Goal: Find specific page/section: Find specific page/section

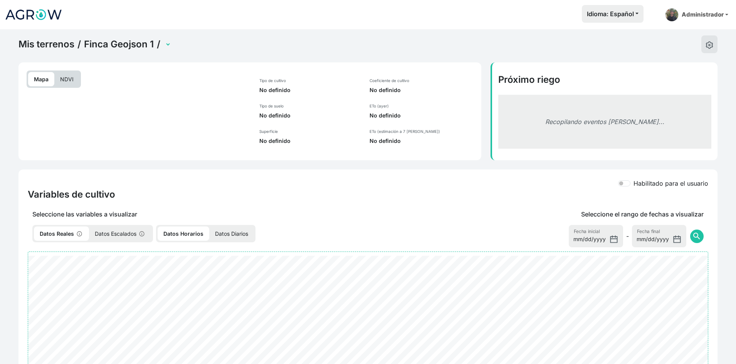
select select "2237"
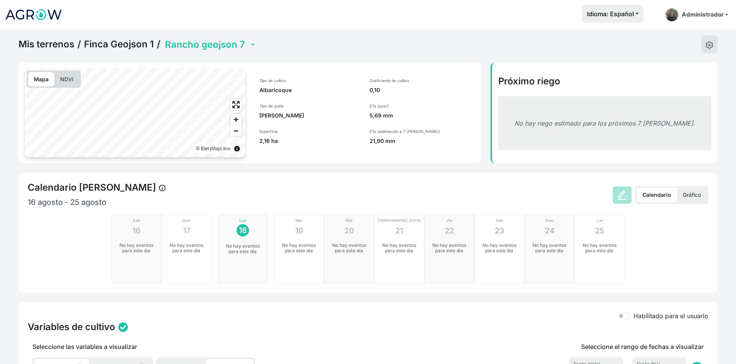
click at [692, 195] on p "Gráfico" at bounding box center [692, 195] width 30 height 15
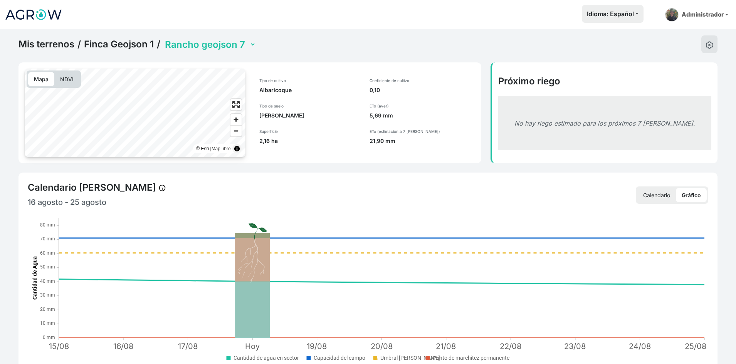
click at [651, 192] on p "Calendario" at bounding box center [656, 195] width 39 height 14
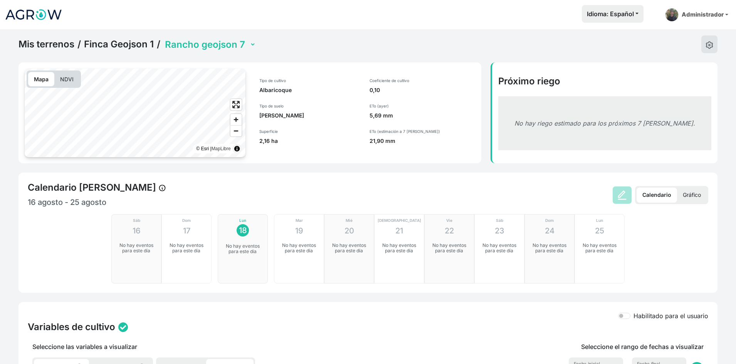
click at [687, 196] on p "Gráfico" at bounding box center [692, 195] width 30 height 15
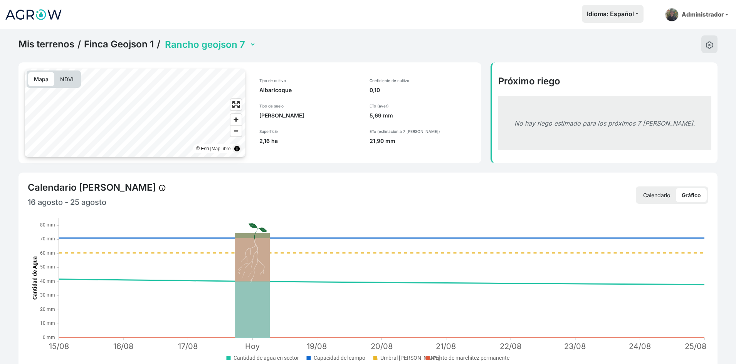
click at [237, 45] on select "Rancho GeoJson 1 Rancho GeoJson 2 [GEOGRAPHIC_DATA] 3 [GEOGRAPHIC_DATA] 4 Ranch…" at bounding box center [209, 45] width 92 height 12
click at [163, 39] on select "Rancho GeoJson 1 Rancho GeoJson 2 [GEOGRAPHIC_DATA] 3 [GEOGRAPHIC_DATA] 4 Ranch…" at bounding box center [209, 45] width 92 height 12
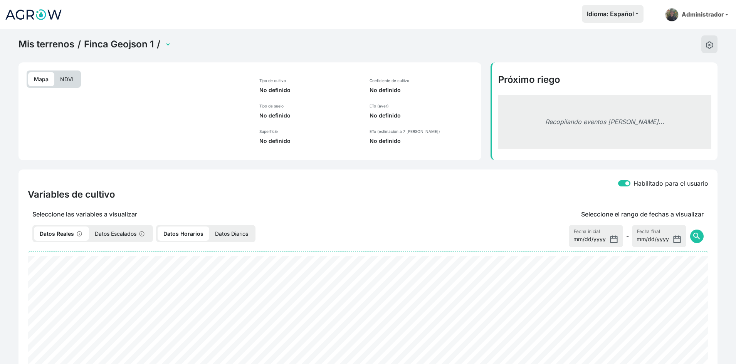
select select "23"
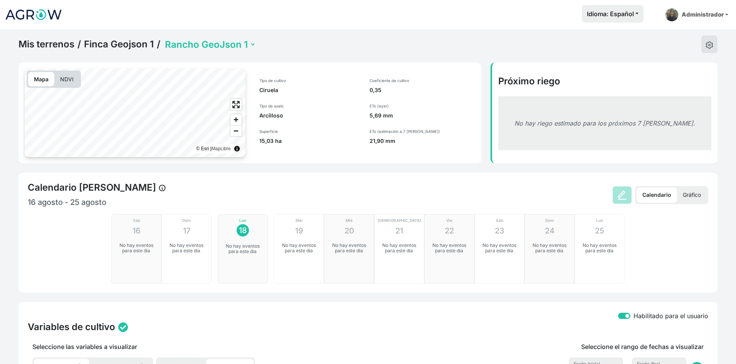
click at [694, 191] on p "Gráfico" at bounding box center [692, 195] width 30 height 15
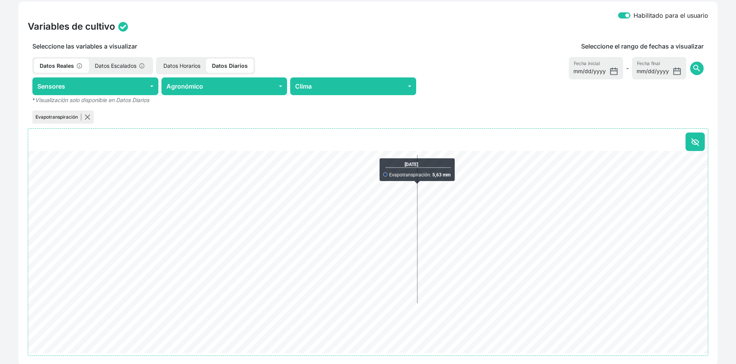
scroll to position [414, 0]
